Goal: Information Seeking & Learning: Learn about a topic

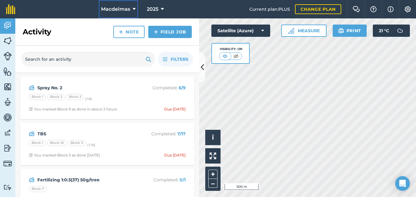
click at [134, 7] on icon at bounding box center [134, 9] width 3 height 7
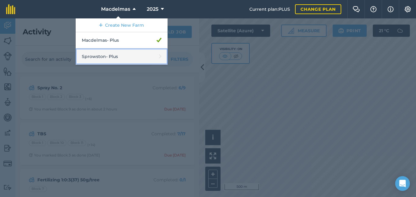
click at [103, 54] on link "Sprowston - Plus" at bounding box center [122, 56] width 92 height 16
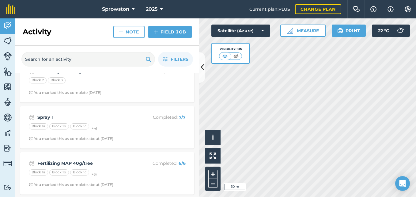
scroll to position [215, 0]
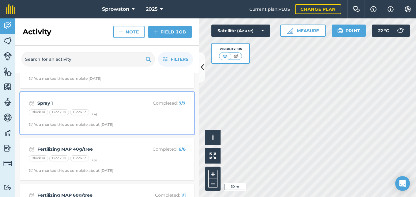
click at [72, 103] on strong "Spray 1" at bounding box center [85, 103] width 97 height 7
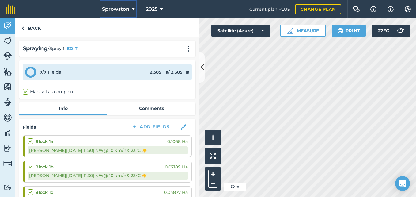
click at [132, 8] on icon at bounding box center [133, 9] width 3 height 7
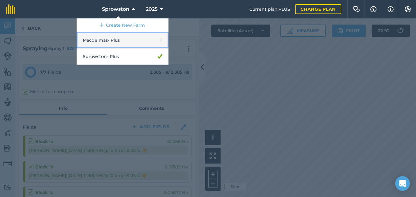
click at [99, 40] on link "Macdelmas - Plus" at bounding box center [123, 40] width 92 height 16
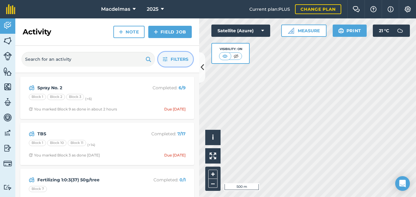
click at [174, 56] on span "Filters" at bounding box center [180, 59] width 18 height 7
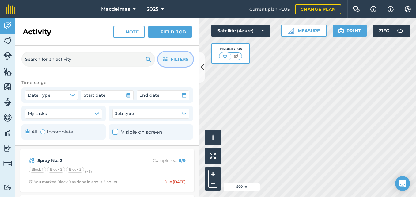
click at [170, 54] on button "Filters" at bounding box center [175, 59] width 35 height 15
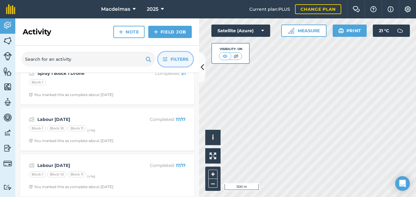
scroll to position [552, 0]
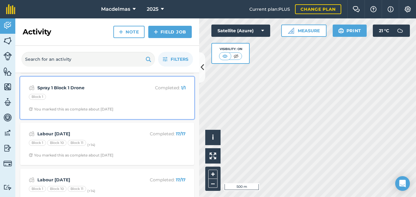
click at [101, 93] on div "Spray 1 Block 1 Drone Completed : 1 / 1 Block 1 You marked this as complete abo…" at bounding box center [107, 97] width 167 height 35
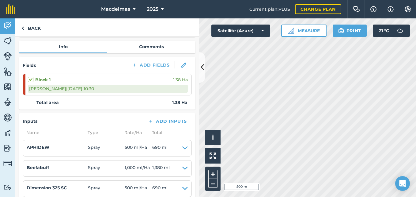
scroll to position [61, 0]
click at [33, 26] on link "Back" at bounding box center [31, 27] width 32 height 18
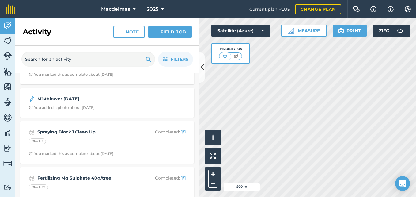
scroll to position [1073, 0]
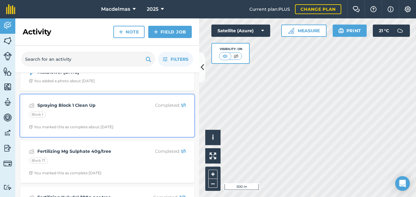
click at [102, 115] on div "Block 1" at bounding box center [107, 116] width 157 height 8
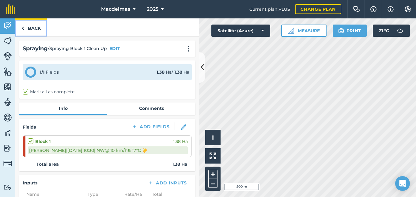
click at [29, 28] on link "Back" at bounding box center [31, 27] width 32 height 18
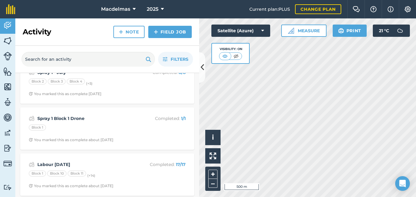
scroll to position [491, 0]
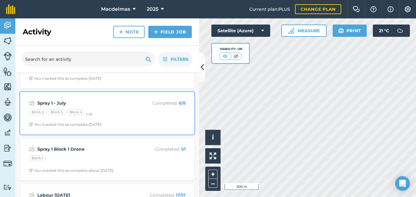
click at [106, 103] on strong "Spray 1 - July" at bounding box center [85, 103] width 97 height 7
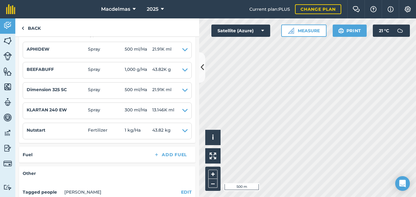
scroll to position [307, 0]
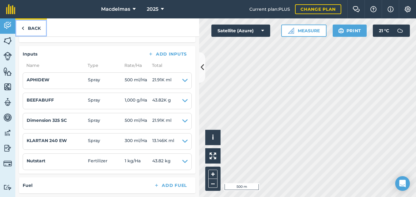
click at [22, 28] on img at bounding box center [22, 28] width 3 height 7
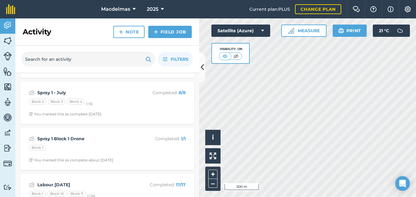
scroll to position [491, 0]
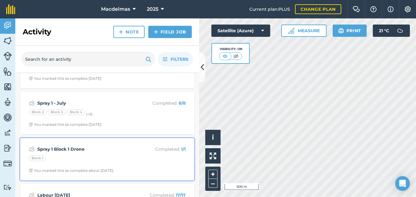
click at [92, 143] on div "Spray 1 Block 1 Drone Completed : 1 / 1 Block 1 You marked this as complete abo…" at bounding box center [107, 159] width 167 height 35
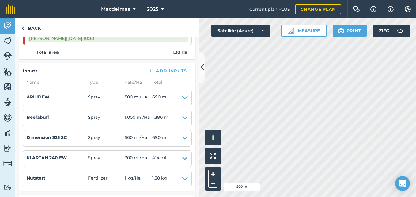
scroll to position [123, 0]
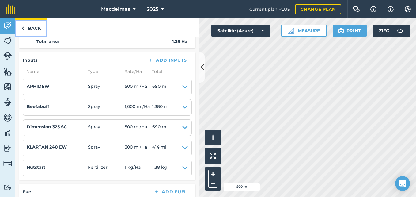
click at [28, 28] on link "Back" at bounding box center [31, 27] width 32 height 18
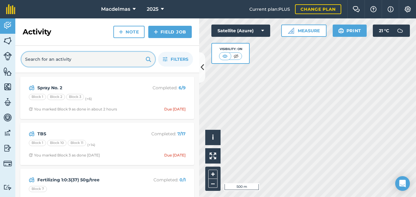
click at [44, 62] on input "text" at bounding box center [88, 59] width 134 height 15
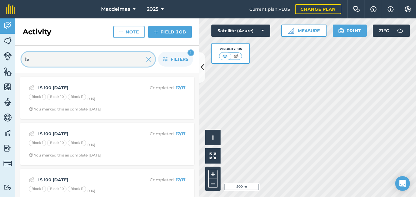
type input "l"
type input "LS"
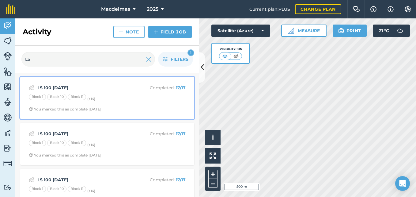
click at [91, 86] on strong "LS 100 [DATE]" at bounding box center [85, 87] width 97 height 7
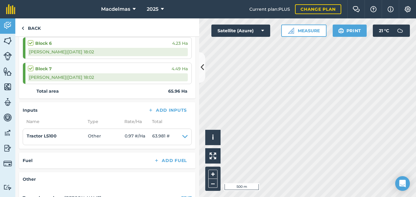
scroll to position [476, 0]
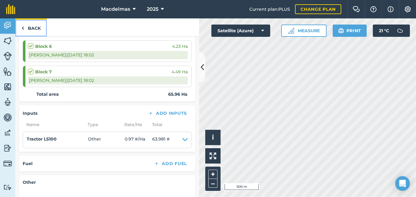
click at [35, 26] on link "Back" at bounding box center [31, 27] width 32 height 18
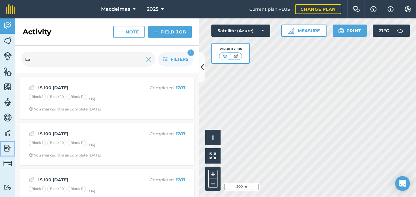
click at [7, 146] on img at bounding box center [7, 148] width 9 height 9
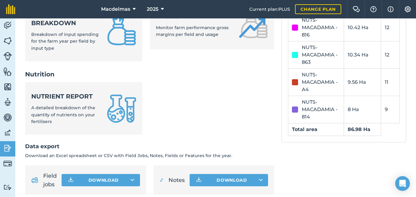
scroll to position [245, 0]
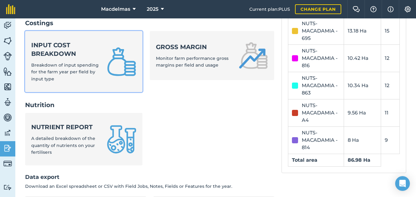
click at [69, 60] on div "Input cost breakdown Breakdown of input spending for the farm year per field by…" at bounding box center [65, 61] width 68 height 41
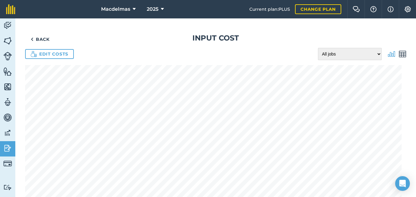
drag, startPoint x: 401, startPoint y: 52, endPoint x: 396, endPoint y: 57, distance: 6.5
click at [400, 52] on img at bounding box center [402, 53] width 7 height 7
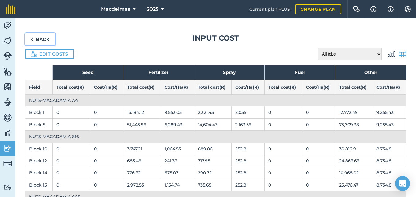
click at [40, 40] on link "Back" at bounding box center [40, 39] width 30 height 12
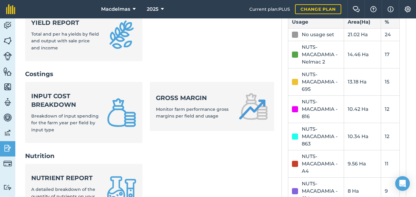
scroll to position [165, 0]
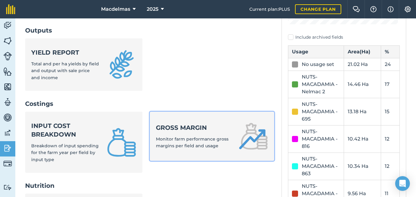
click at [172, 134] on div "Gross margin Monitor farm performance gross margins per field and usage" at bounding box center [194, 136] width 76 height 26
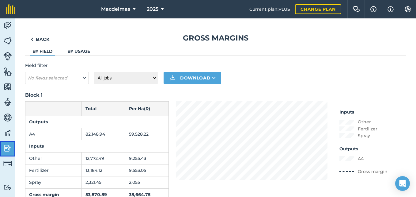
click at [6, 148] on img at bounding box center [7, 148] width 9 height 9
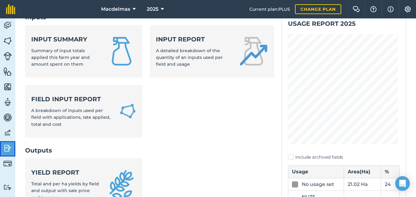
scroll to position [31, 0]
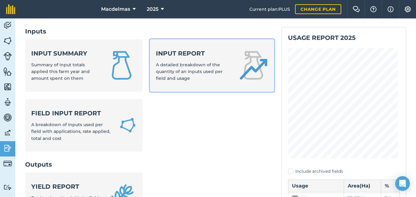
click at [177, 73] on span "A detailed breakdown of the quantity of an inputs used per field and usage" at bounding box center [189, 71] width 67 height 19
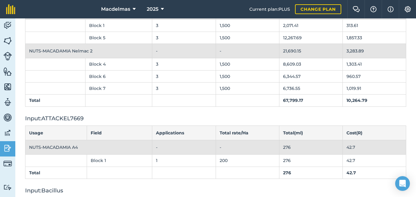
scroll to position [399, 0]
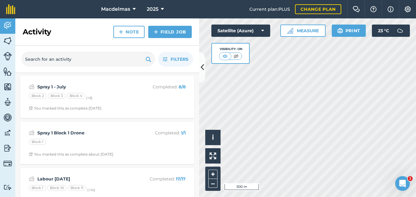
scroll to position [552, 0]
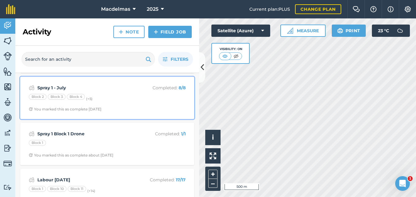
click at [107, 89] on strong "Spray 1 - July" at bounding box center [85, 87] width 97 height 7
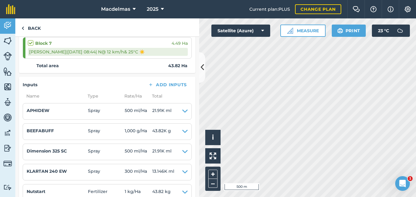
scroll to position [307, 0]
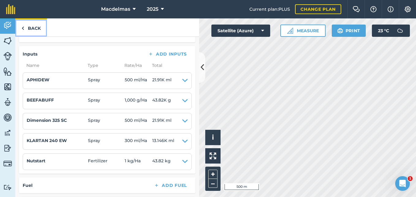
click at [23, 28] on img at bounding box center [22, 28] width 3 height 7
